Goal: Communication & Community: Share content

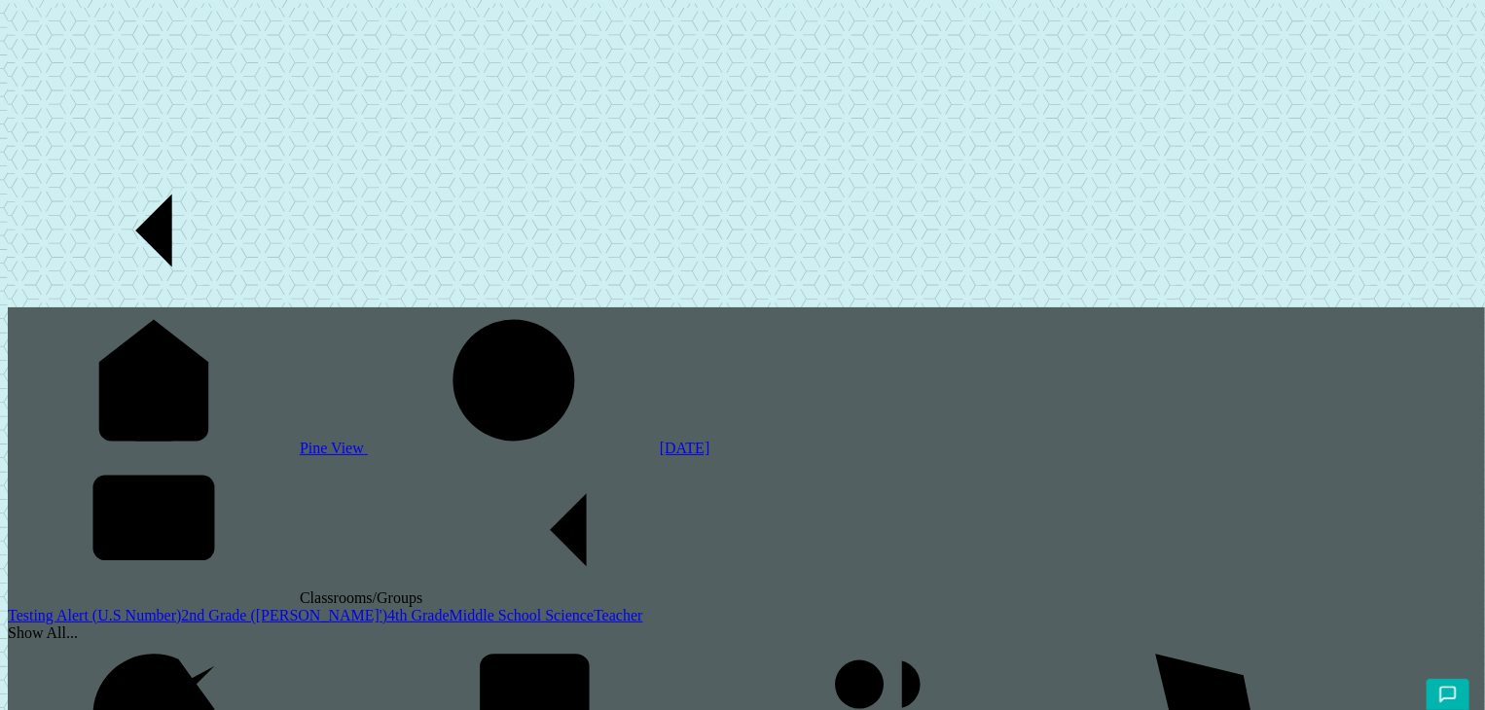
click at [181, 607] on link "2nd Grade ([PERSON_NAME]')" at bounding box center [284, 615] width 206 height 17
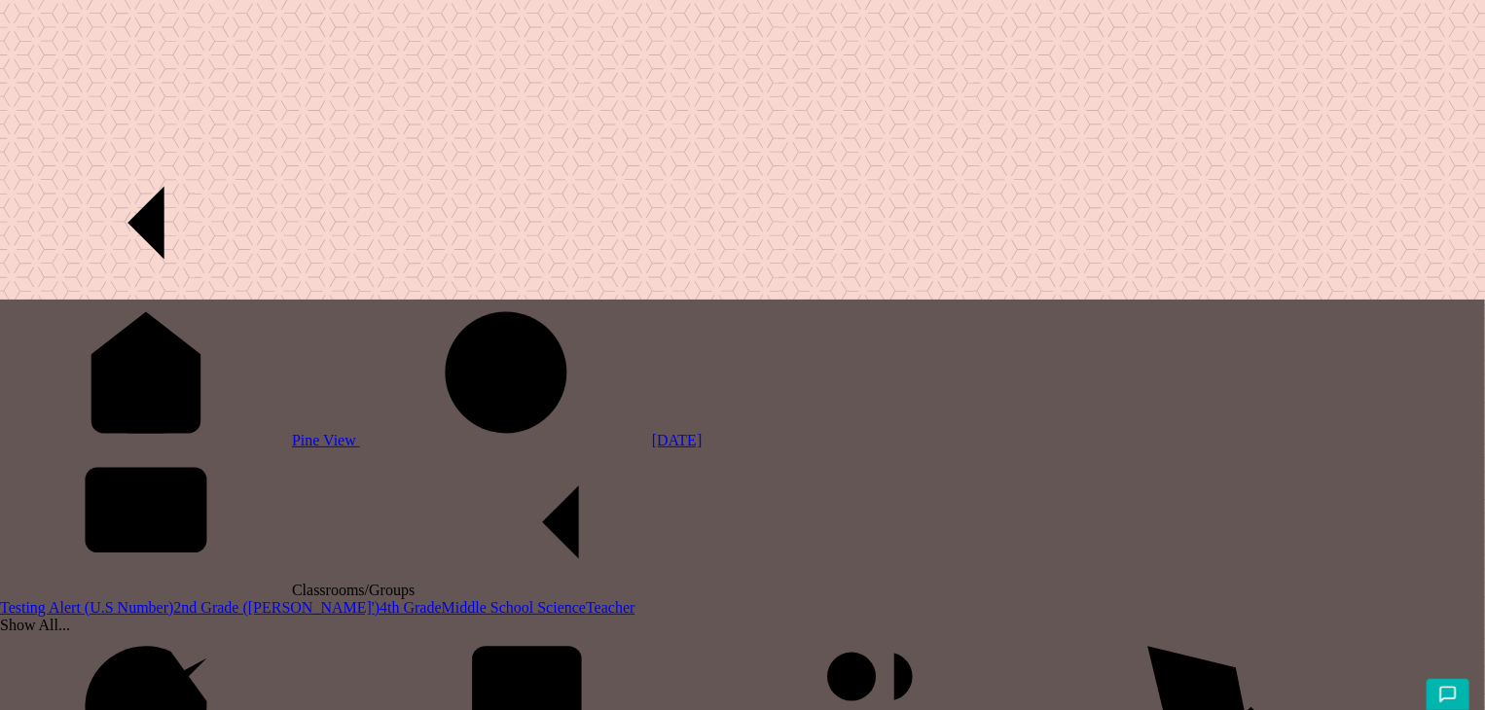
click at [379, 599] on link "4th Grade" at bounding box center [410, 607] width 62 height 17
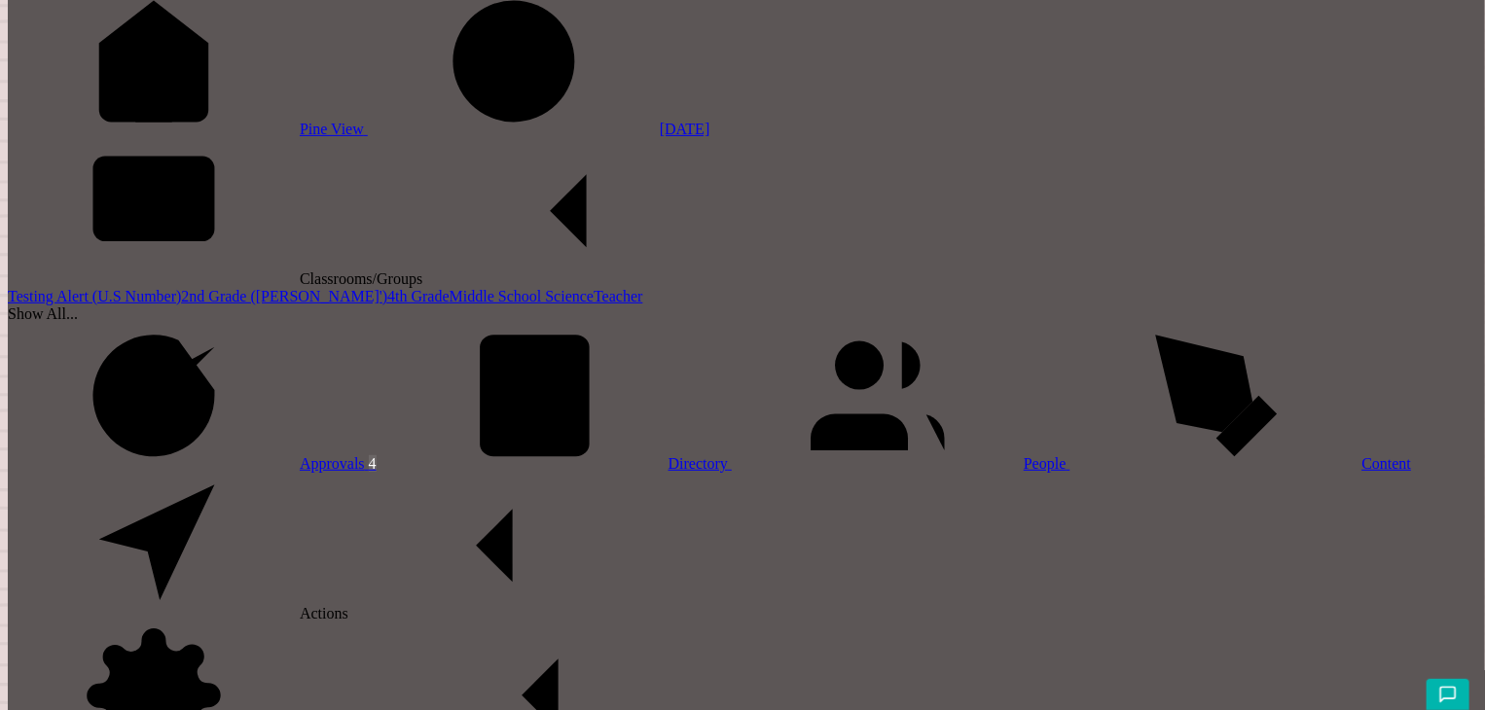
scroll to position [300, 0]
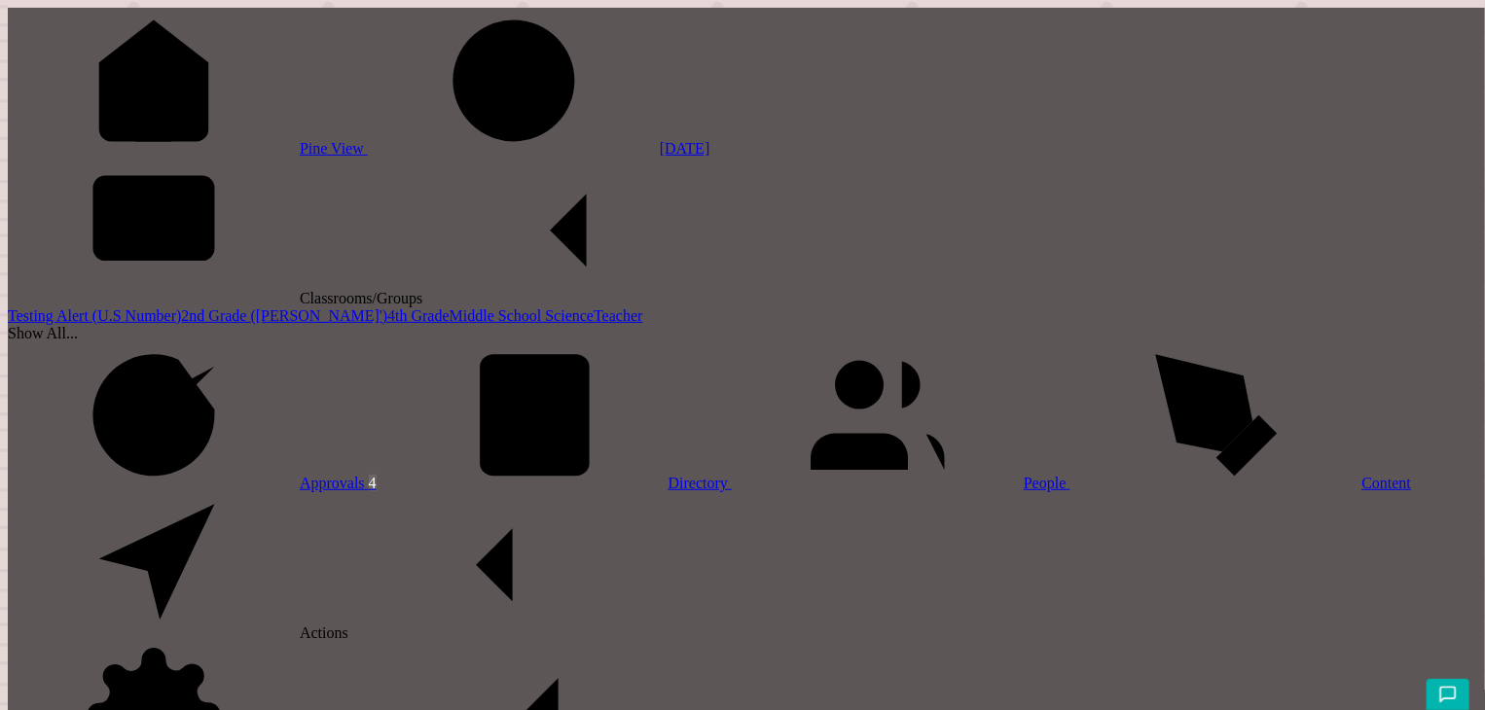
click at [86, 342] on div "Show All..." at bounding box center [746, 334] width 1477 height 18
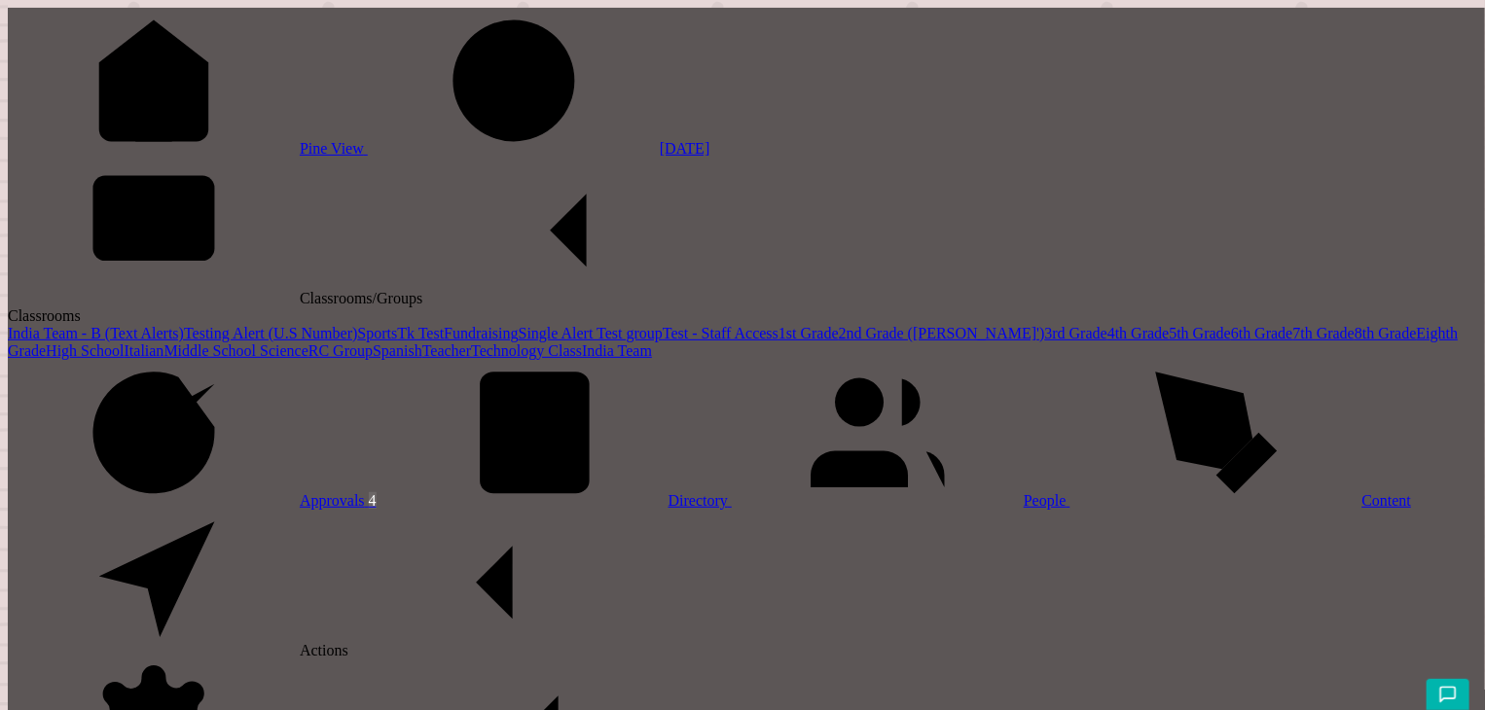
click at [839, 342] on link "2nd Grade ([PERSON_NAME]')" at bounding box center [942, 333] width 206 height 17
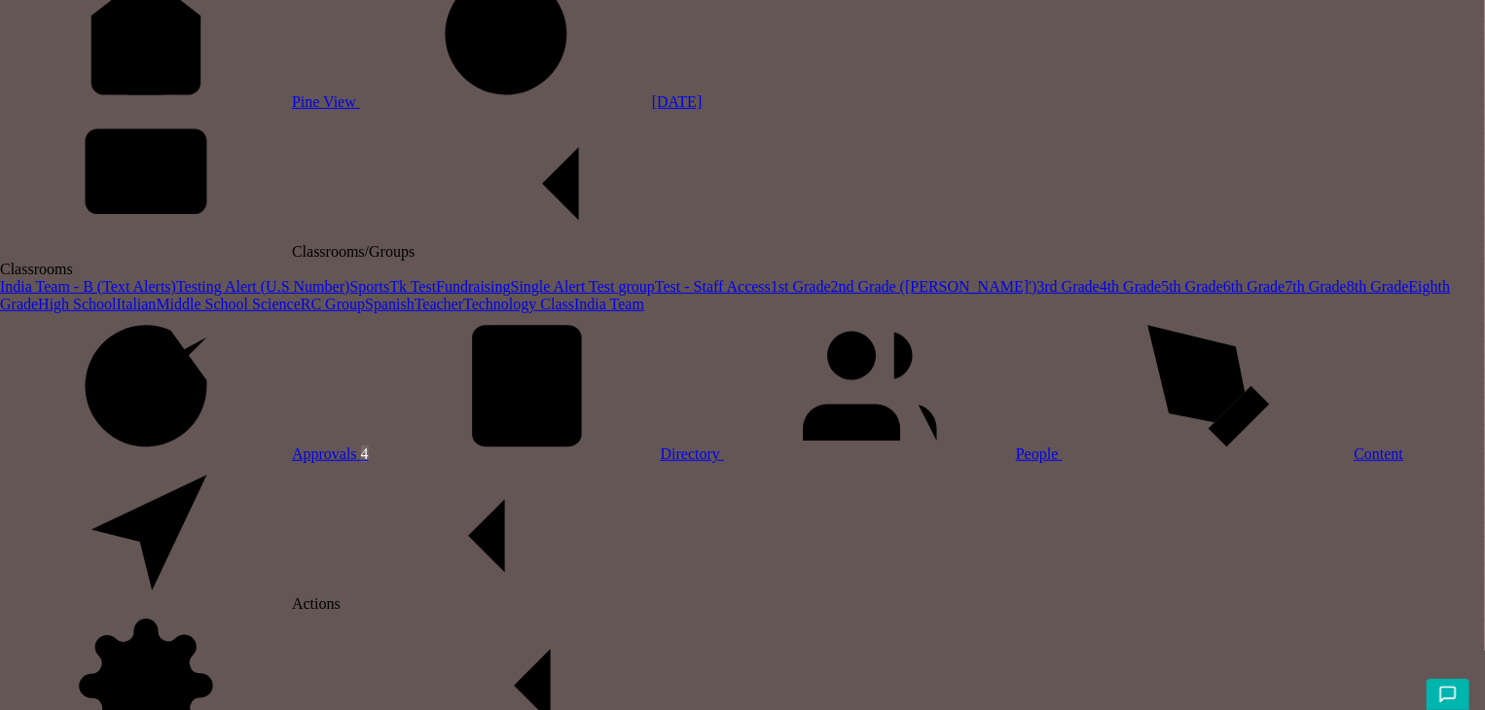
scroll to position [54, 0]
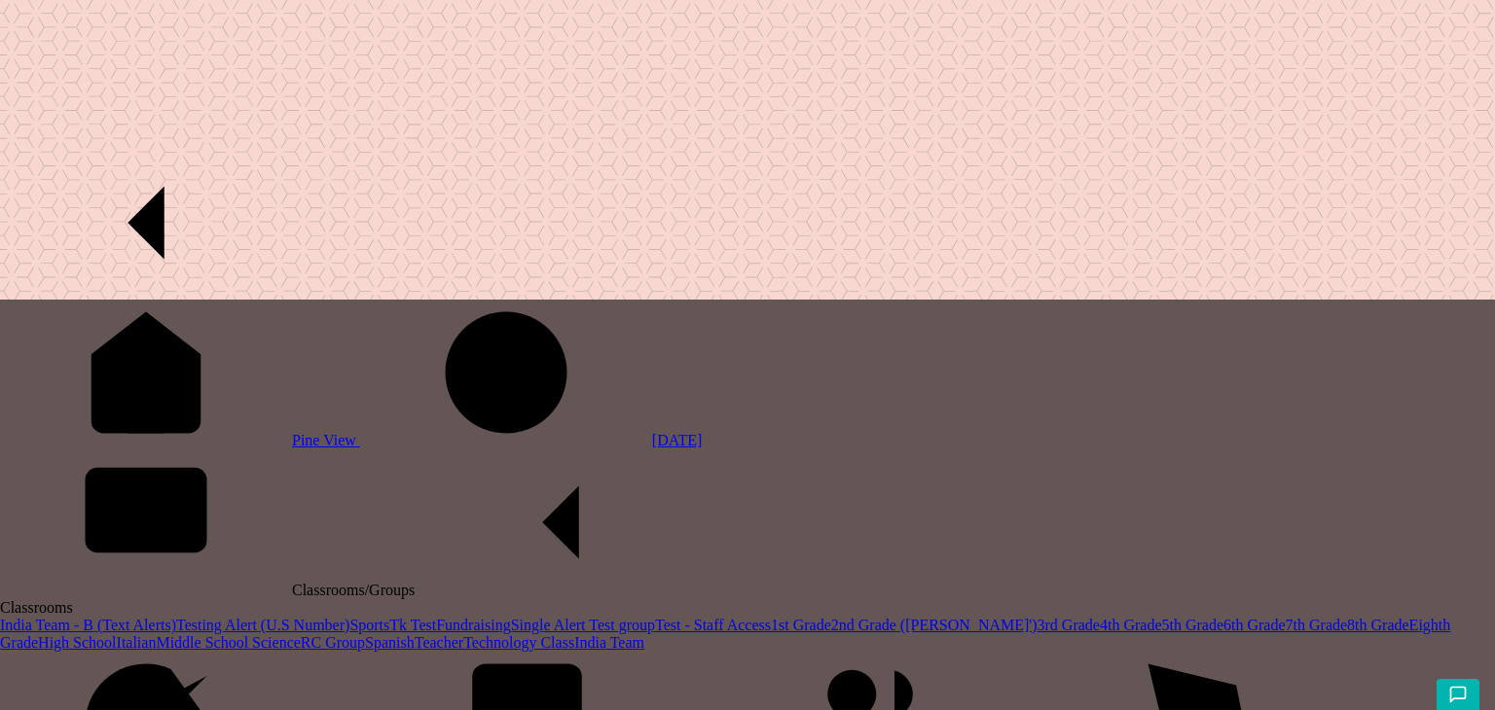
type input "Clone [DATE]"
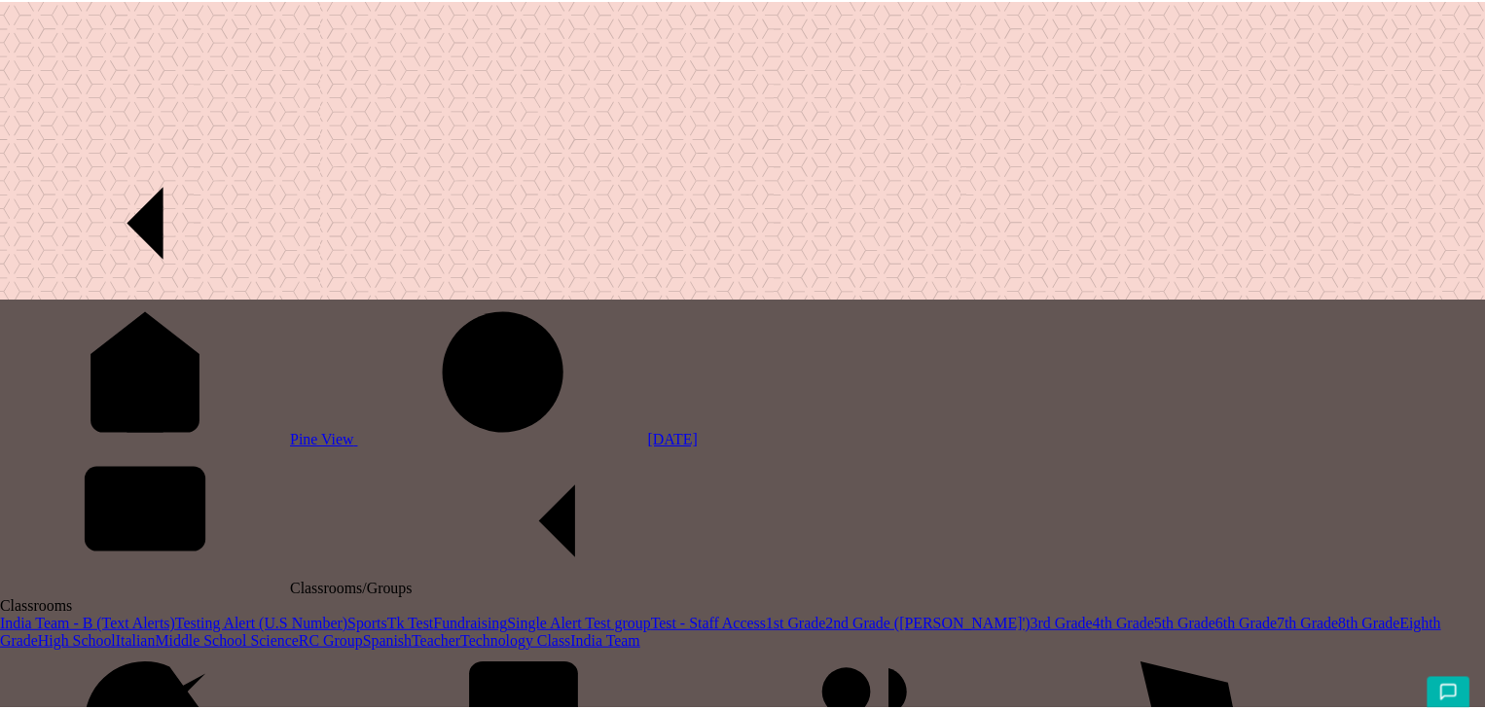
scroll to position [0, 2]
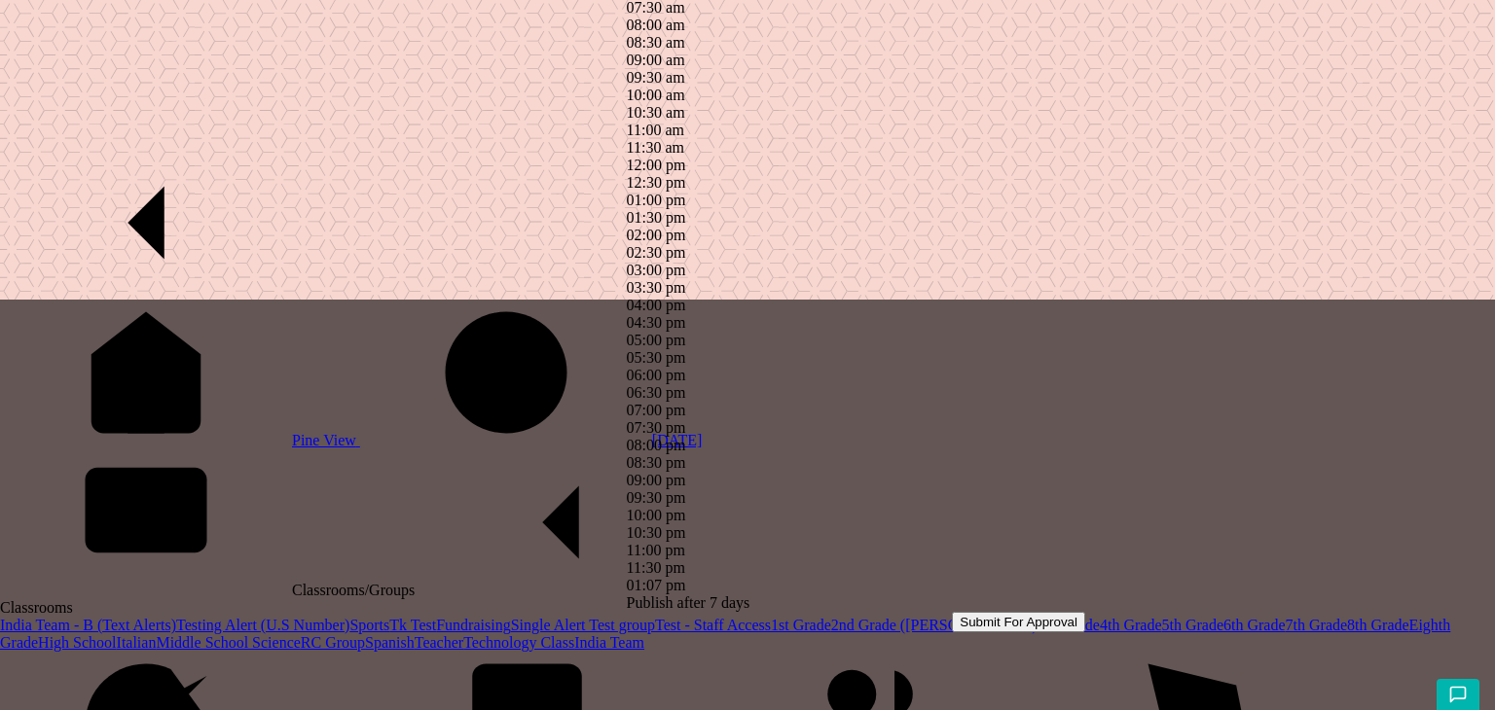
type input "3r"
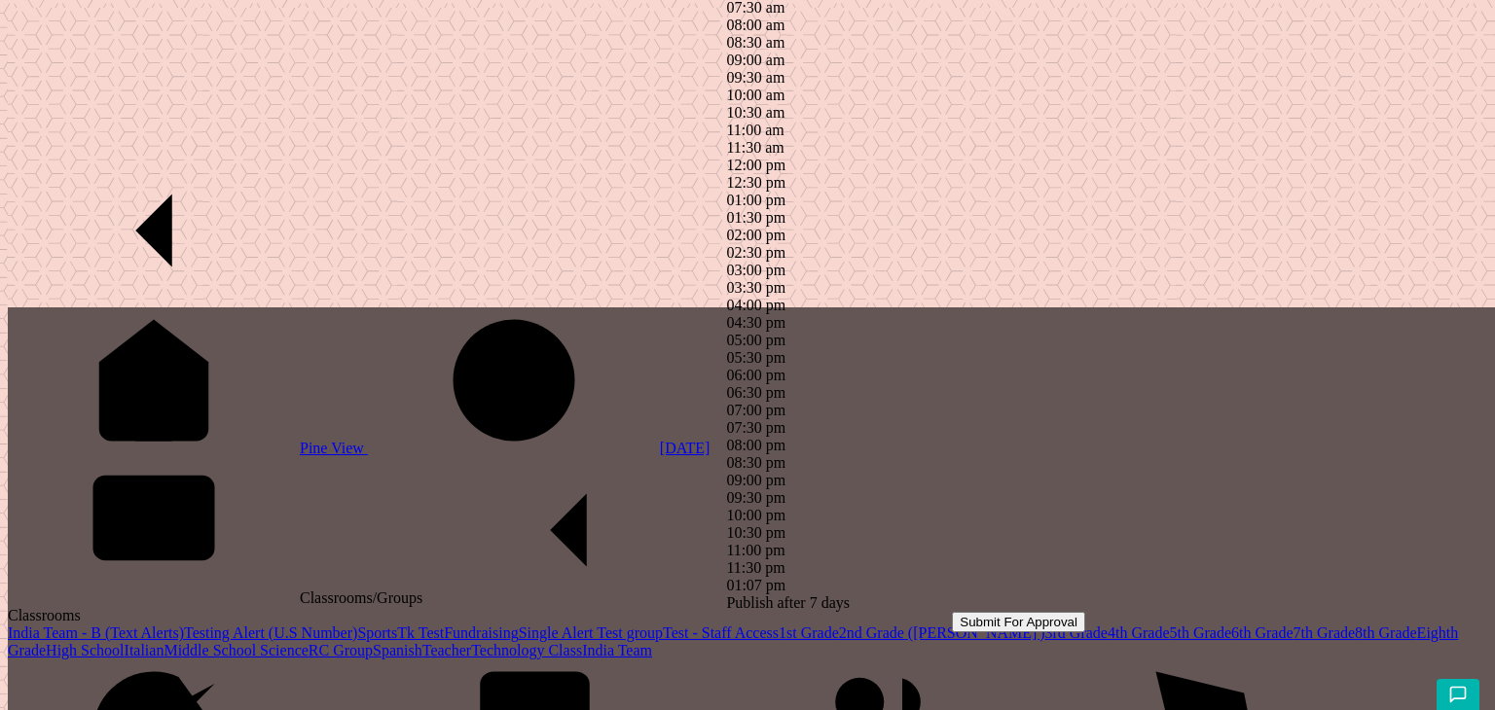
type input "4t"
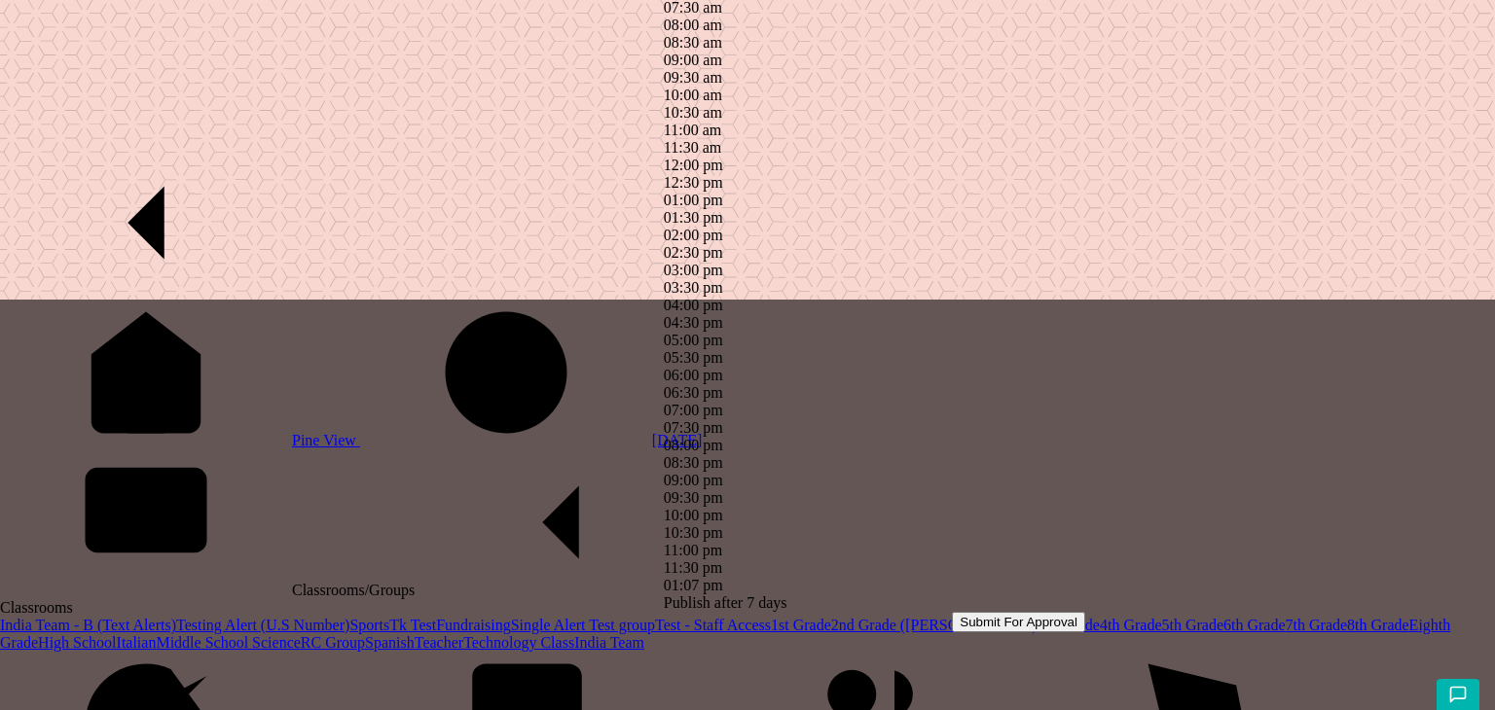
type input "8th"
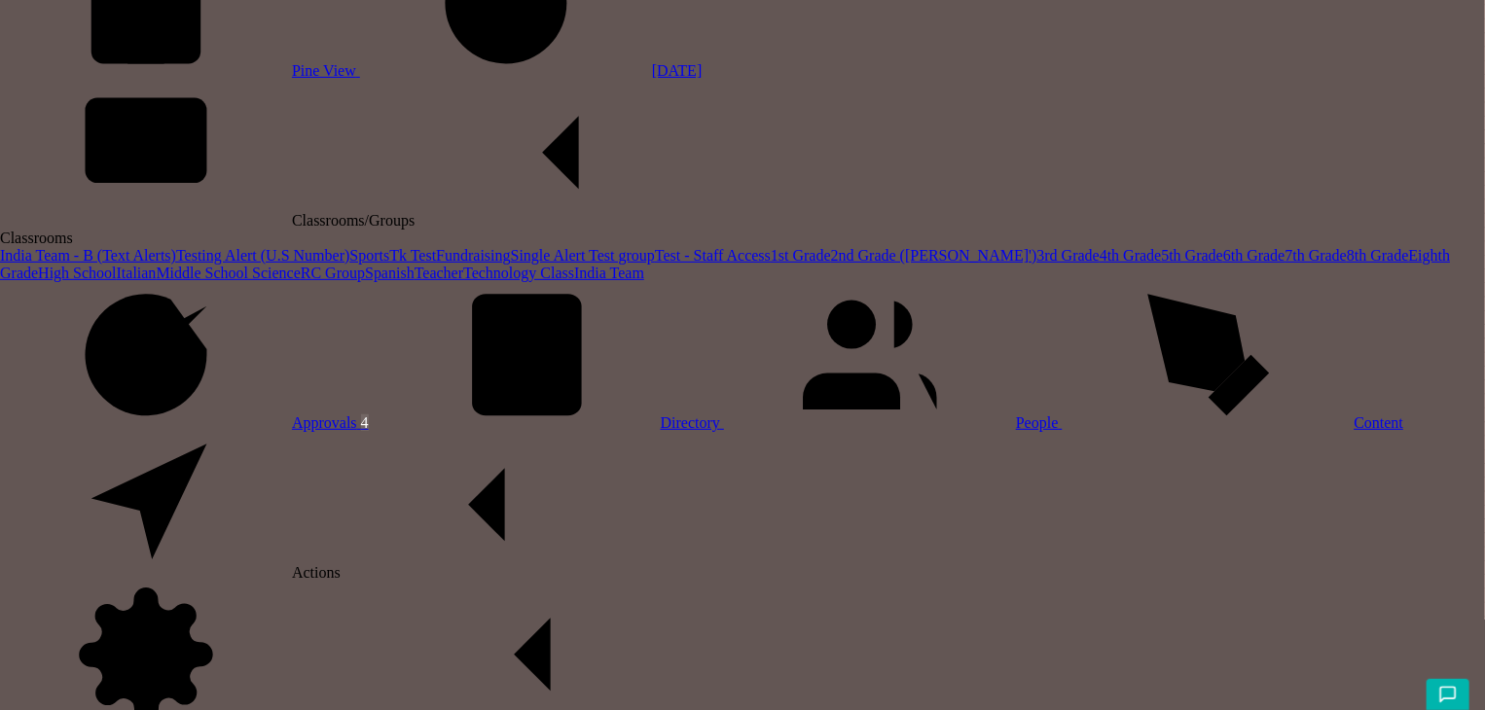
scroll to position [362, 0]
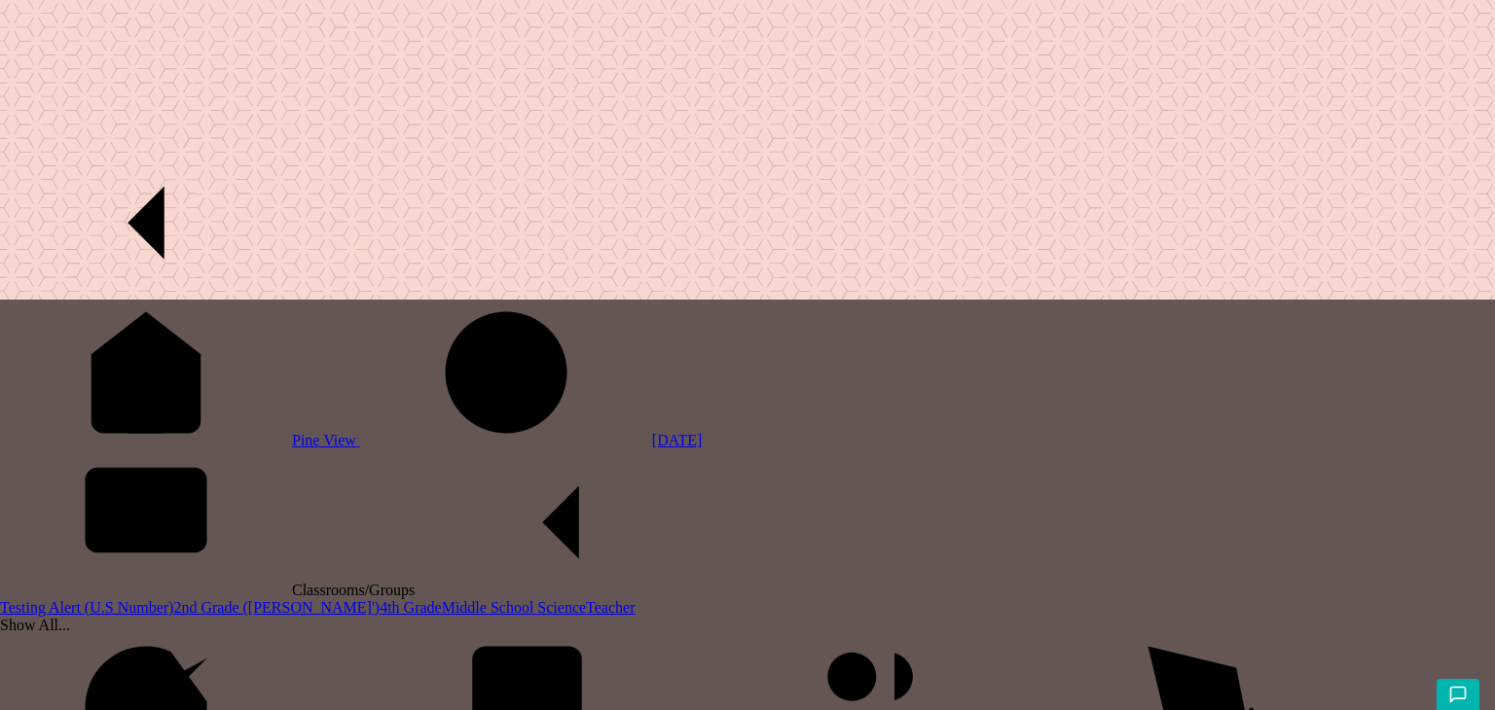
type input "Clone [DATE] 2"
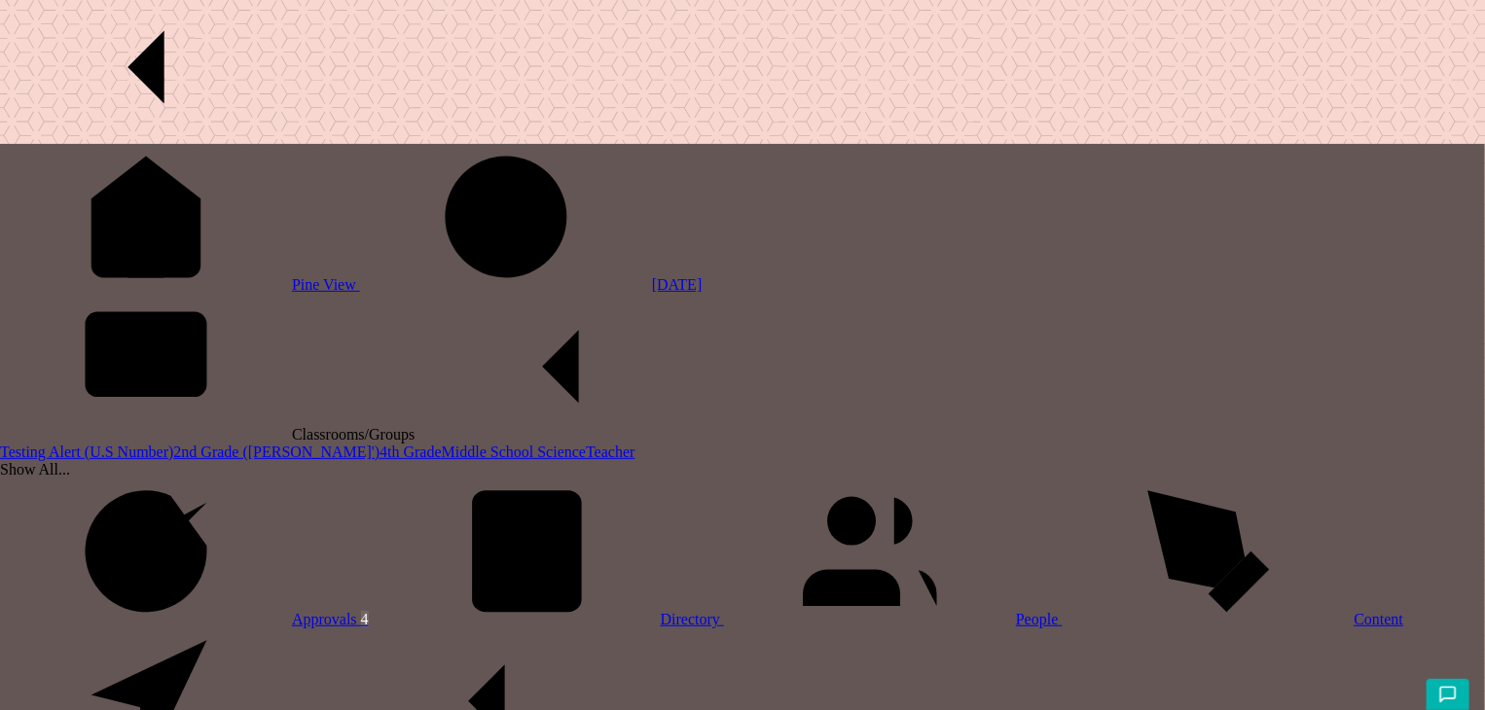
click at [292, 276] on span "Pine View" at bounding box center [326, 284] width 68 height 17
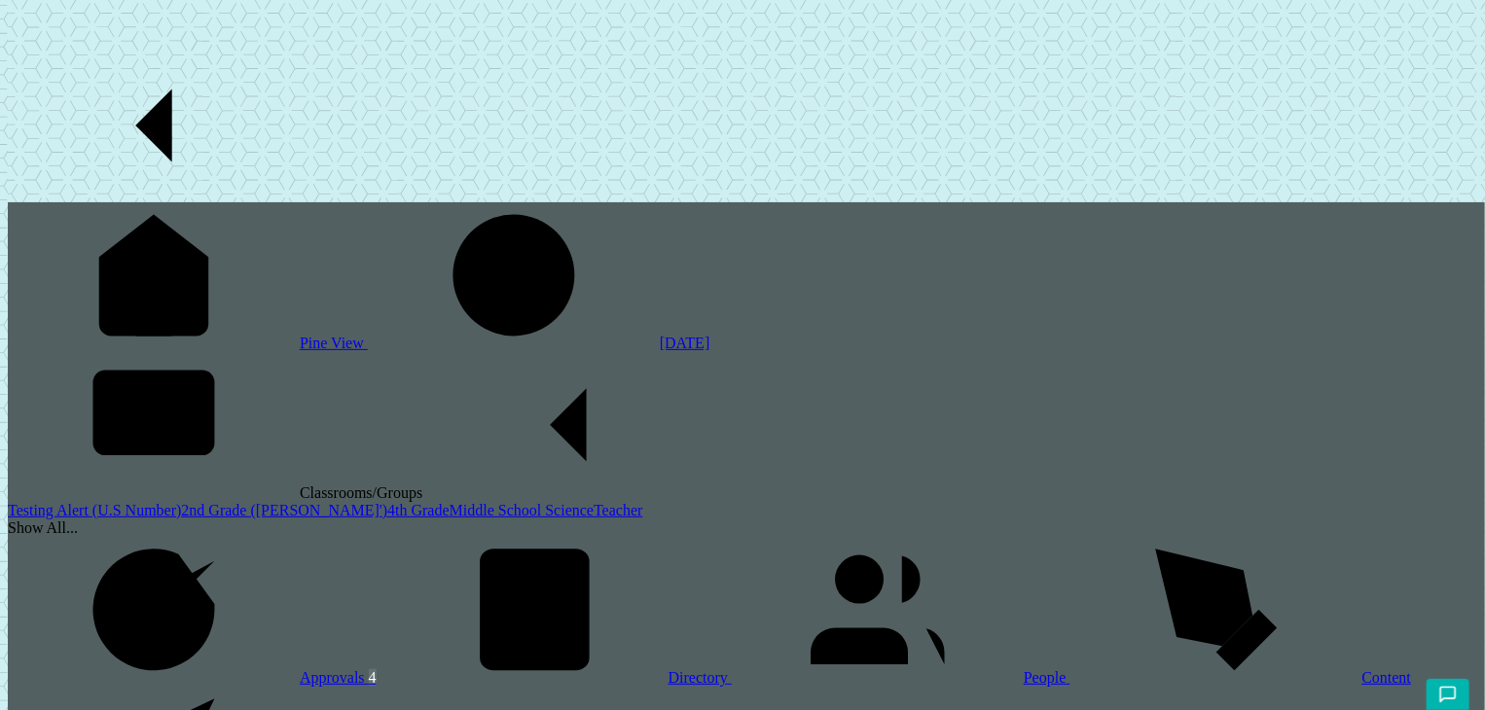
scroll to position [124, 0]
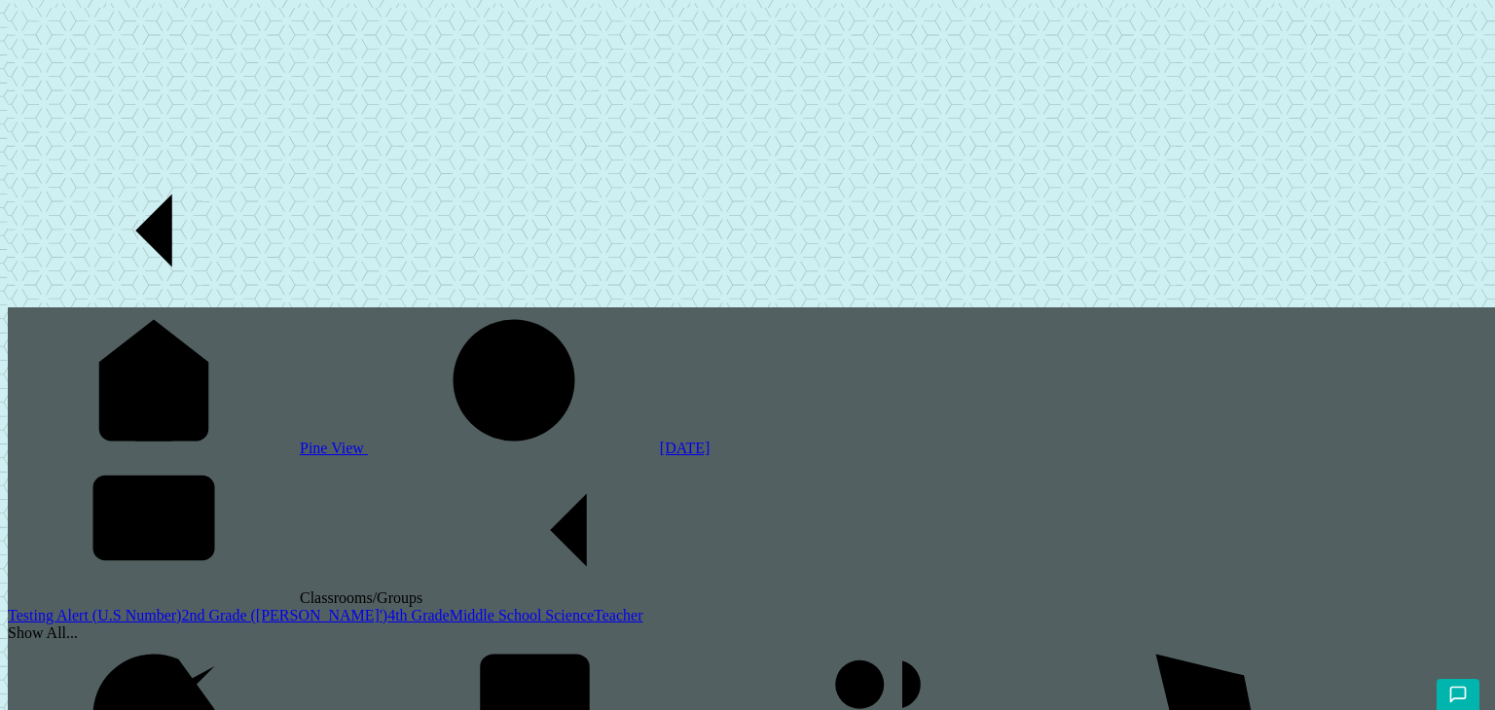
type input "school"
